Goal: Check status: Check status

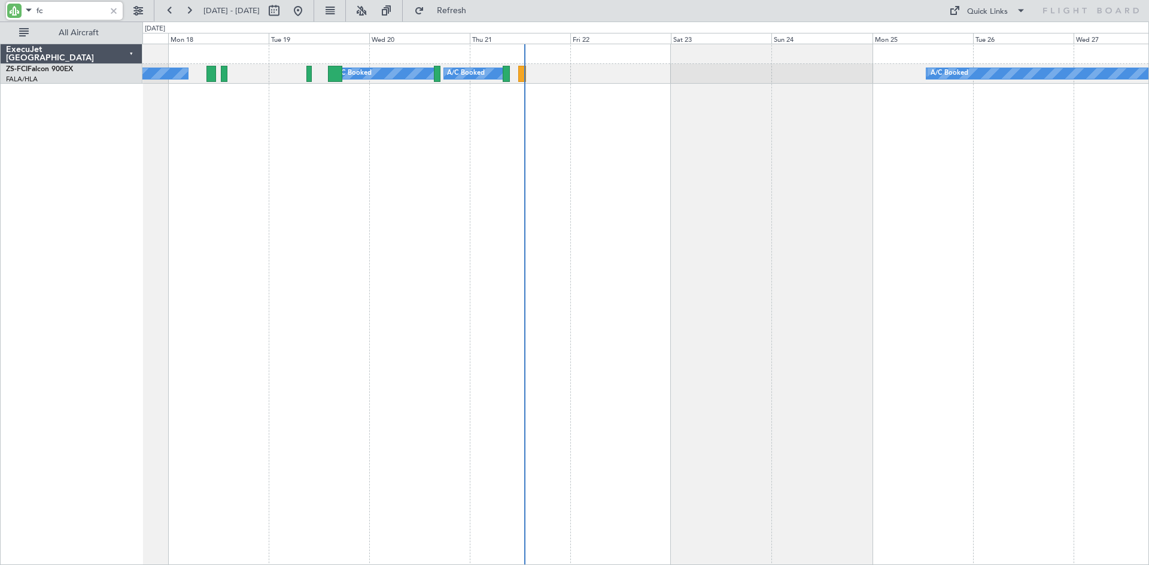
type input "f"
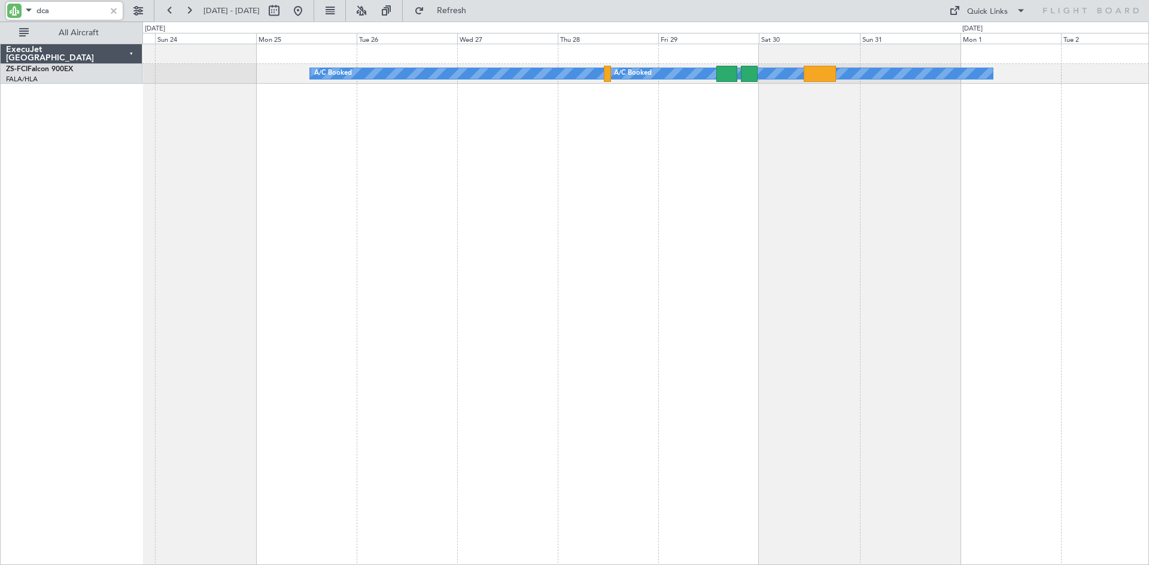
click at [286, 235] on div "A/C Booked A/C Booked A/C Booked A/C Booked A/C Booked" at bounding box center [645, 305] width 1006 height 522
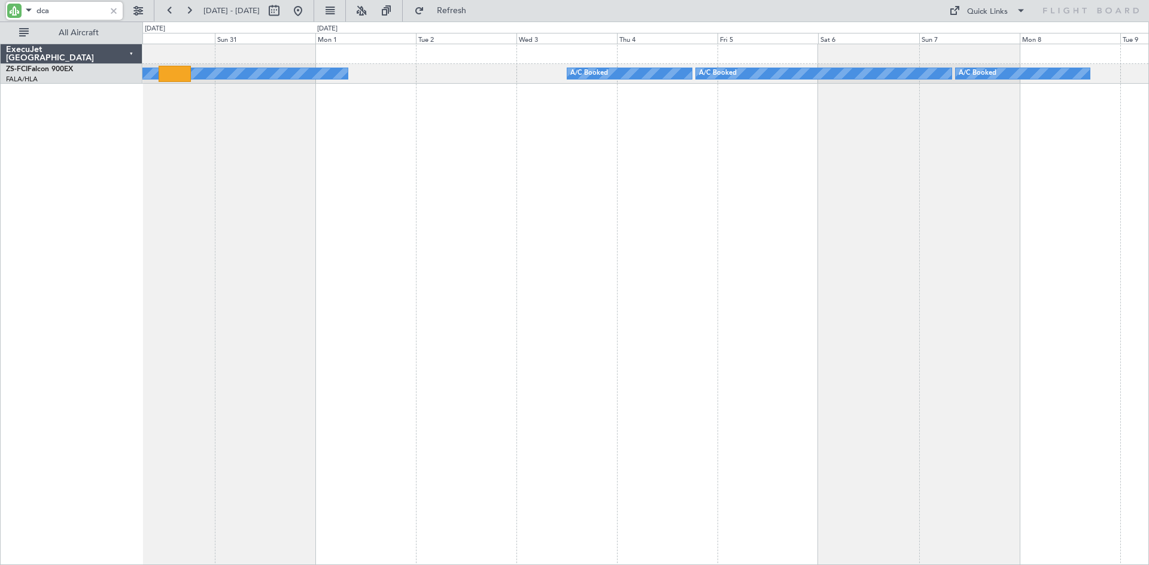
click at [367, 232] on div "A/C Booked A/C Booked A/C Booked A/C Booked A/C Booked A/C Booked" at bounding box center [645, 305] width 1006 height 522
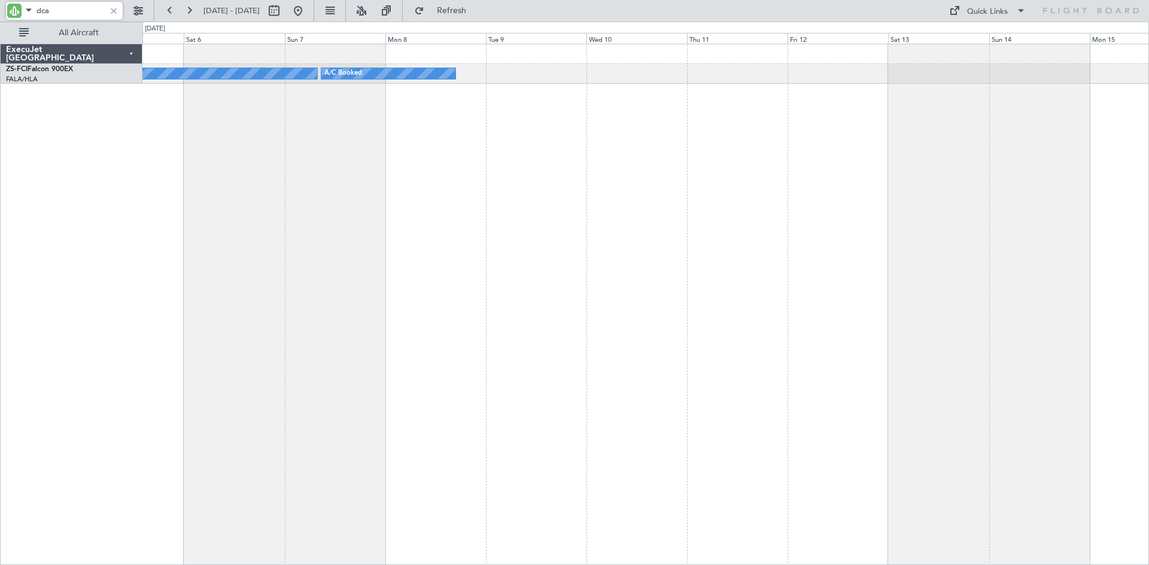
click at [211, 234] on div "A/C Booked A/C Booked A/C Booked" at bounding box center [645, 305] width 1006 height 522
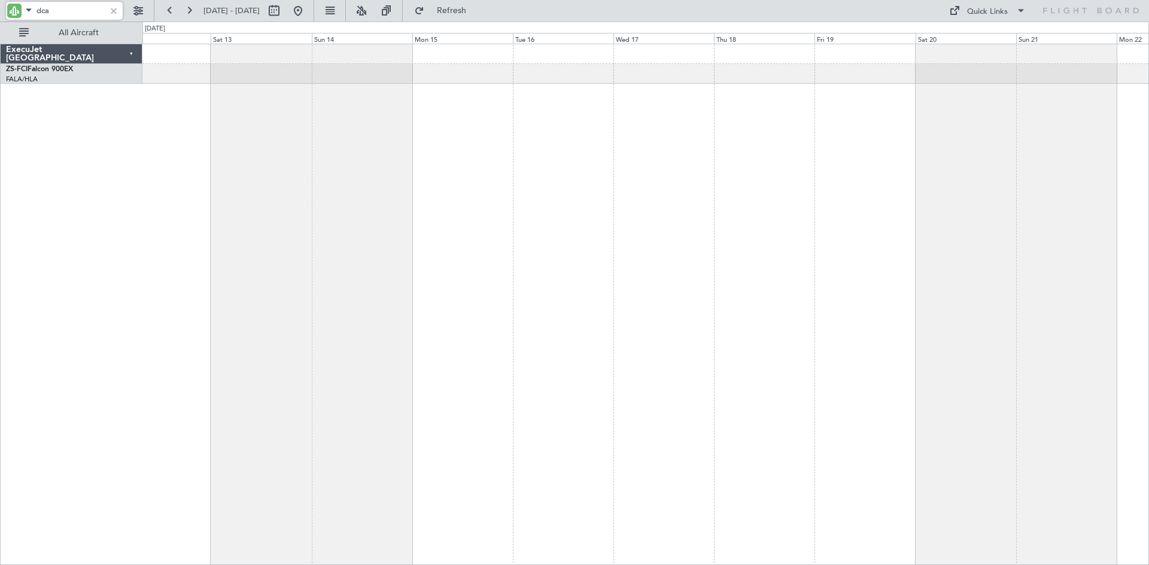
click at [246, 267] on div at bounding box center [645, 305] width 1006 height 522
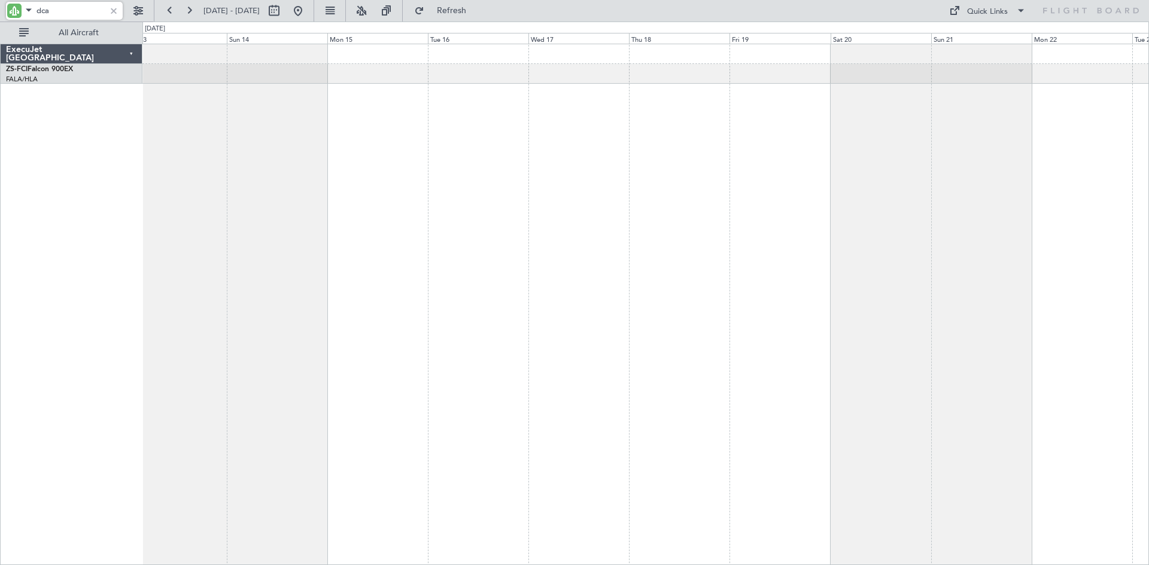
click at [556, 210] on div at bounding box center [645, 305] width 1006 height 522
click at [57, 11] on input "dca" at bounding box center [70, 11] width 69 height 18
type input "d"
click at [462, 80] on div at bounding box center [645, 74] width 1006 height 20
type input "kat"
